Goal: Transaction & Acquisition: Obtain resource

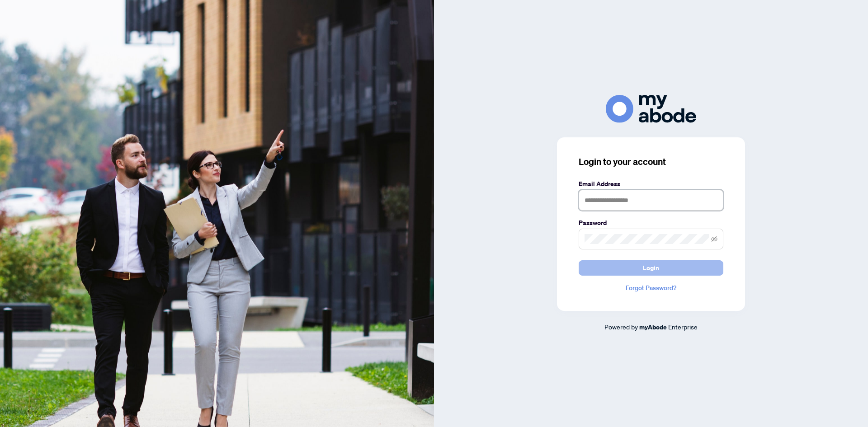
type input "**********"
click at [690, 269] on button "Login" at bounding box center [651, 267] width 145 height 15
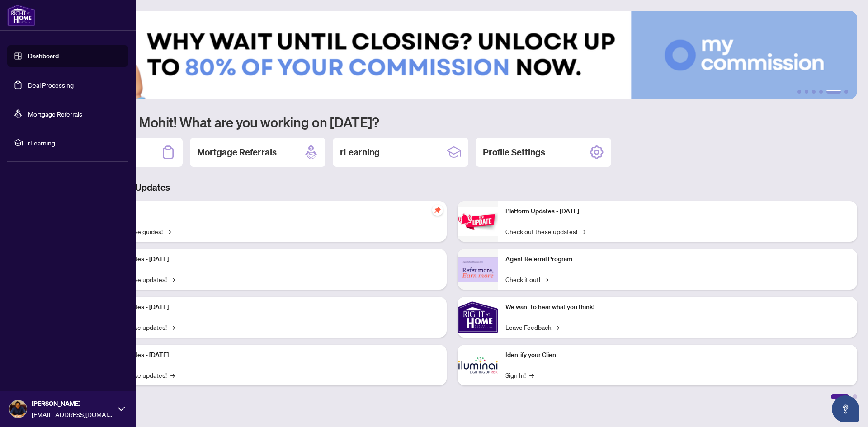
click at [28, 81] on link "Deal Processing" at bounding box center [51, 85] width 46 height 8
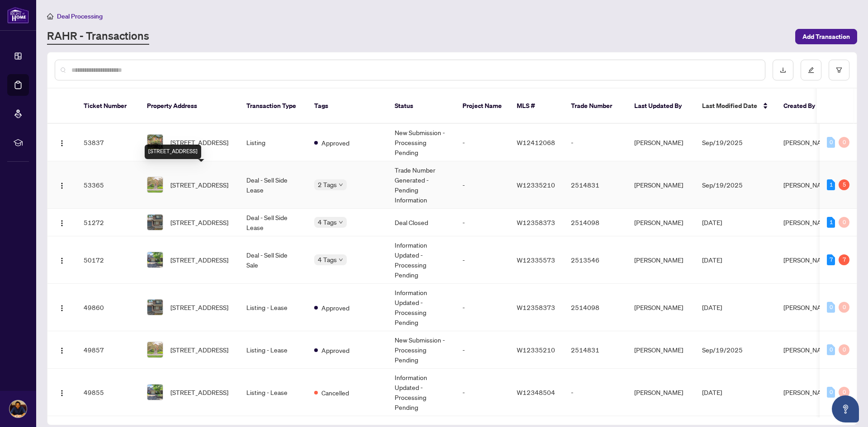
click at [210, 180] on span "[STREET_ADDRESS]" at bounding box center [199, 185] width 58 height 10
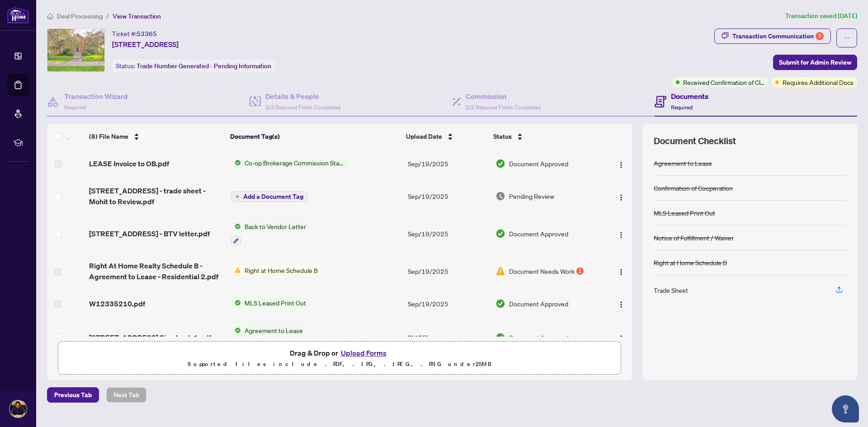
click at [537, 272] on span "Document Needs Work" at bounding box center [542, 271] width 66 height 10
click at [154, 268] on span "Right At Home Realty Schedule B - Agreement to Lease - Residential 2.pdf" at bounding box center [156, 271] width 134 height 22
click at [571, 268] on span "Document Needs Work" at bounding box center [542, 271] width 66 height 10
click at [238, 265] on img at bounding box center [236, 270] width 10 height 10
click at [165, 269] on span "Right At Home Realty Schedule B - Agreement to Lease - Residential 2.pdf" at bounding box center [156, 271] width 134 height 22
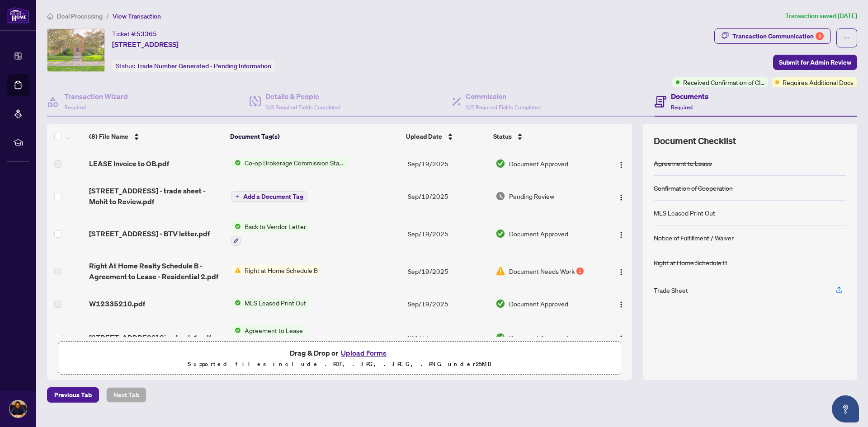
click at [519, 277] on td "Document Needs Work 1" at bounding box center [546, 271] width 109 height 36
click at [523, 274] on span "Document Needs Work" at bounding box center [542, 271] width 66 height 10
click at [495, 273] on img at bounding box center [500, 271] width 10 height 10
click at [559, 266] on span "Document Needs Work" at bounding box center [542, 271] width 66 height 10
click at [621, 270] on button "button" at bounding box center [621, 271] width 14 height 14
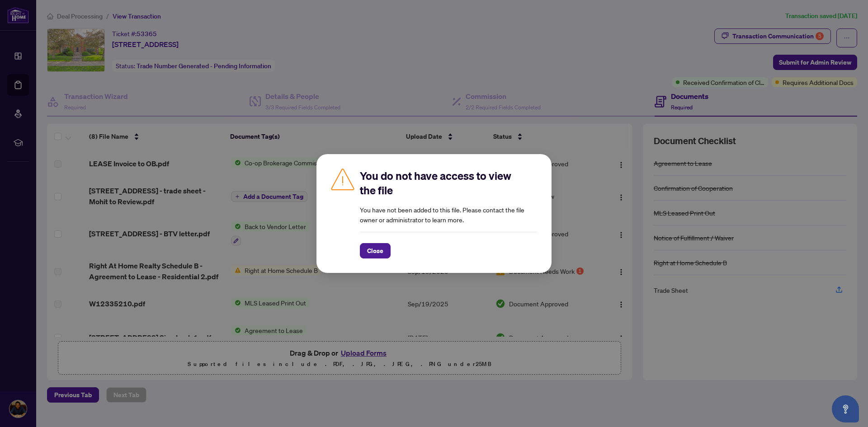
click at [675, 335] on div "You do not have access to view the file You have not been added to this file. P…" at bounding box center [434, 213] width 868 height 427
click at [372, 247] on span "Close" at bounding box center [375, 251] width 16 height 14
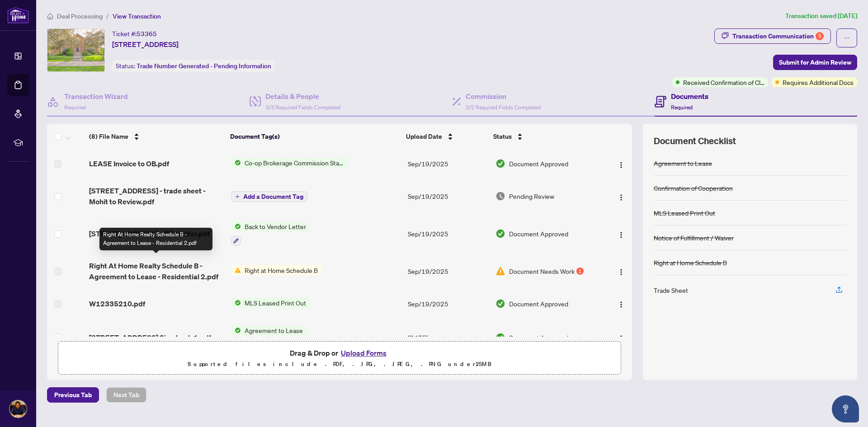
scroll to position [98, 0]
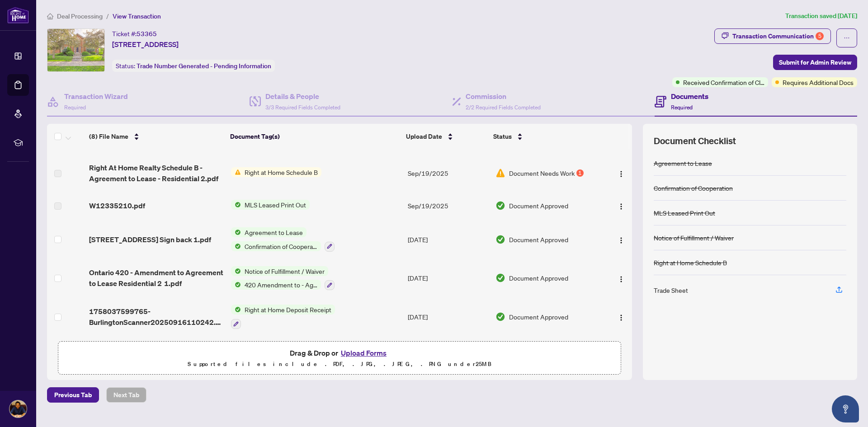
click at [561, 171] on span "Document Needs Work" at bounding box center [542, 173] width 66 height 10
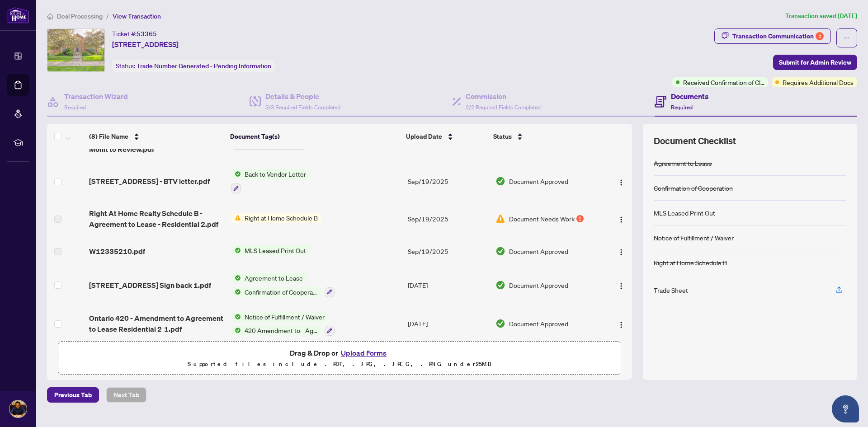
scroll to position [0, 0]
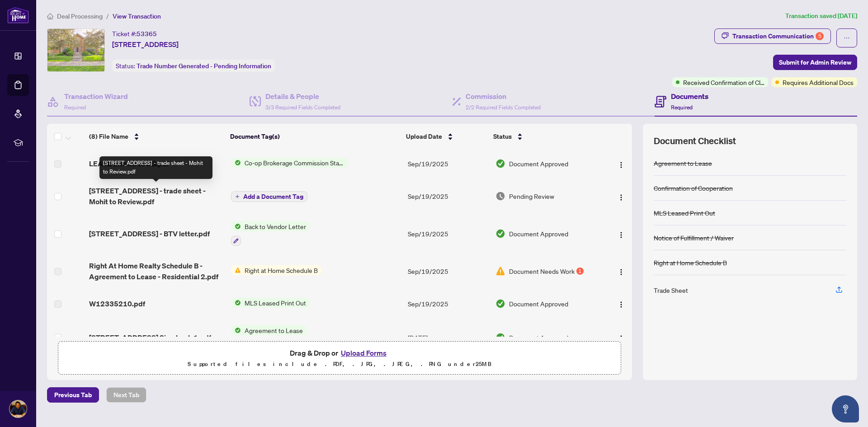
click at [126, 192] on span "[STREET_ADDRESS] - trade sheet - Mohit to Review.pdf" at bounding box center [156, 196] width 134 height 22
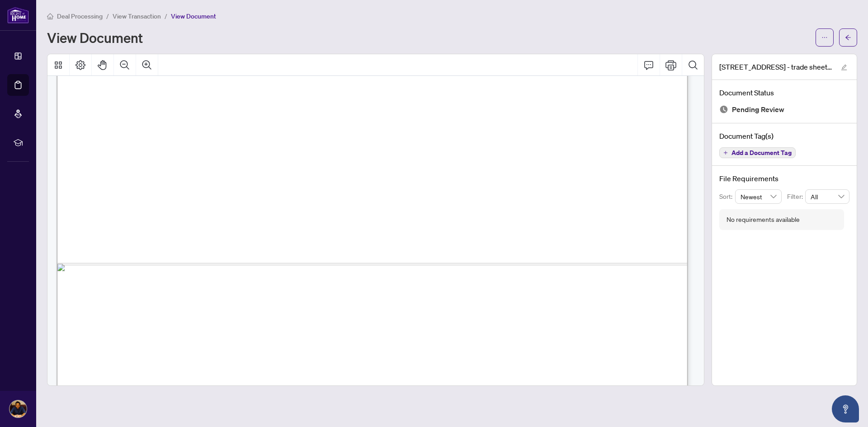
scroll to position [526, 0]
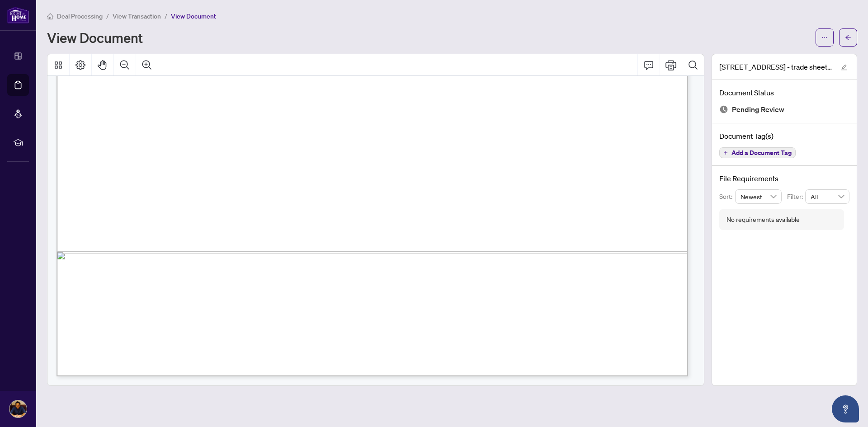
drag, startPoint x: 704, startPoint y: 297, endPoint x: 713, endPoint y: 171, distance: 126.4
click at [713, 171] on div "[STREET_ADDRESS] - trade sheet - Mohit to Review.pdf Document Status Pending Re…" at bounding box center [451, 220] width 817 height 332
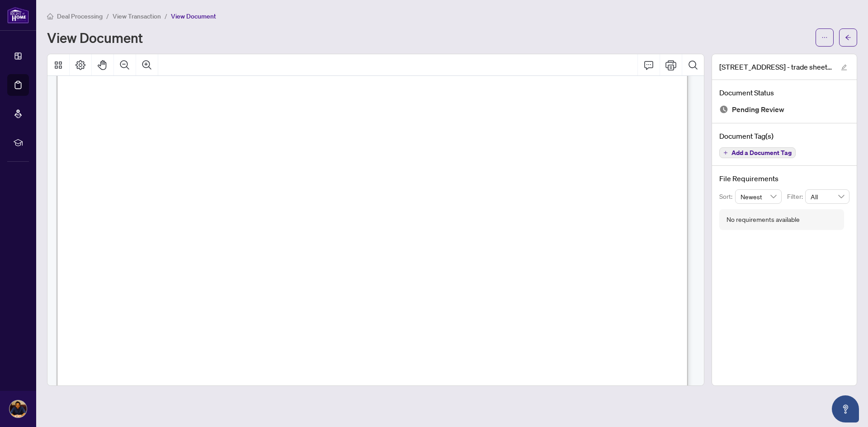
scroll to position [0, 0]
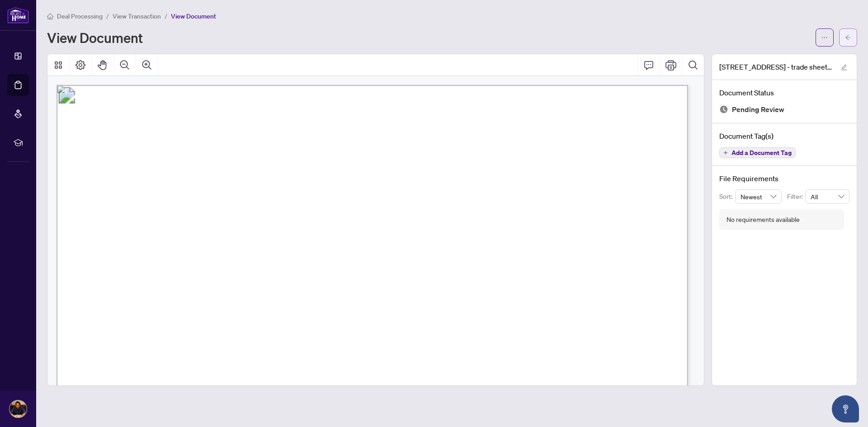
click at [853, 37] on button "button" at bounding box center [848, 37] width 18 height 18
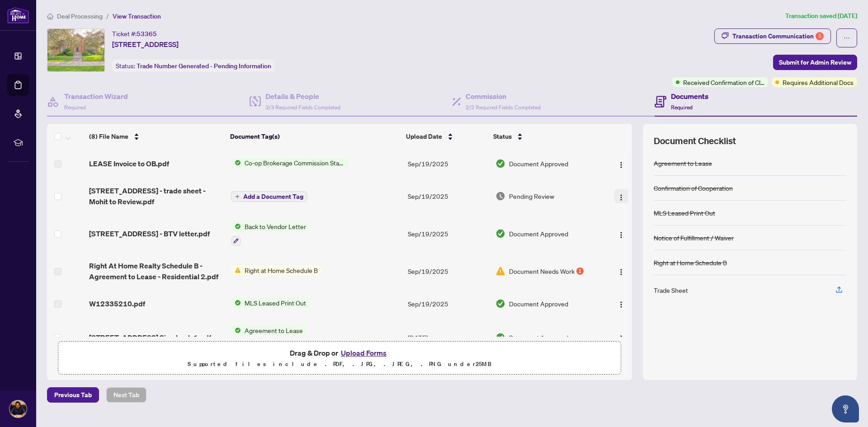
click at [618, 194] on img "button" at bounding box center [620, 197] width 7 height 7
click at [642, 243] on span "Download" at bounding box center [661, 243] width 86 height 10
